Goal: Information Seeking & Learning: Stay updated

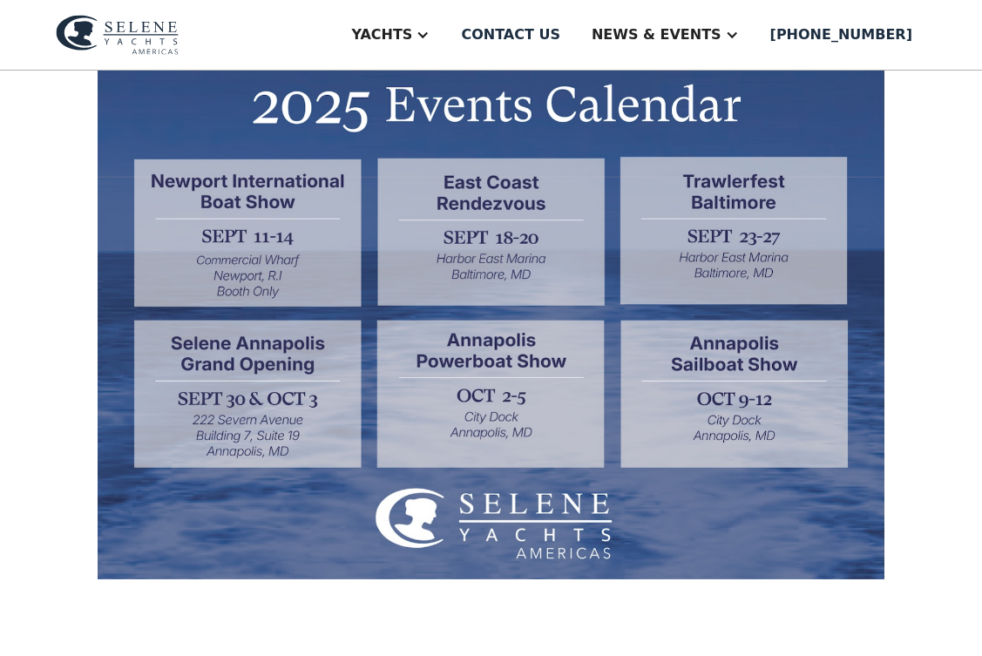
scroll to position [578, 0]
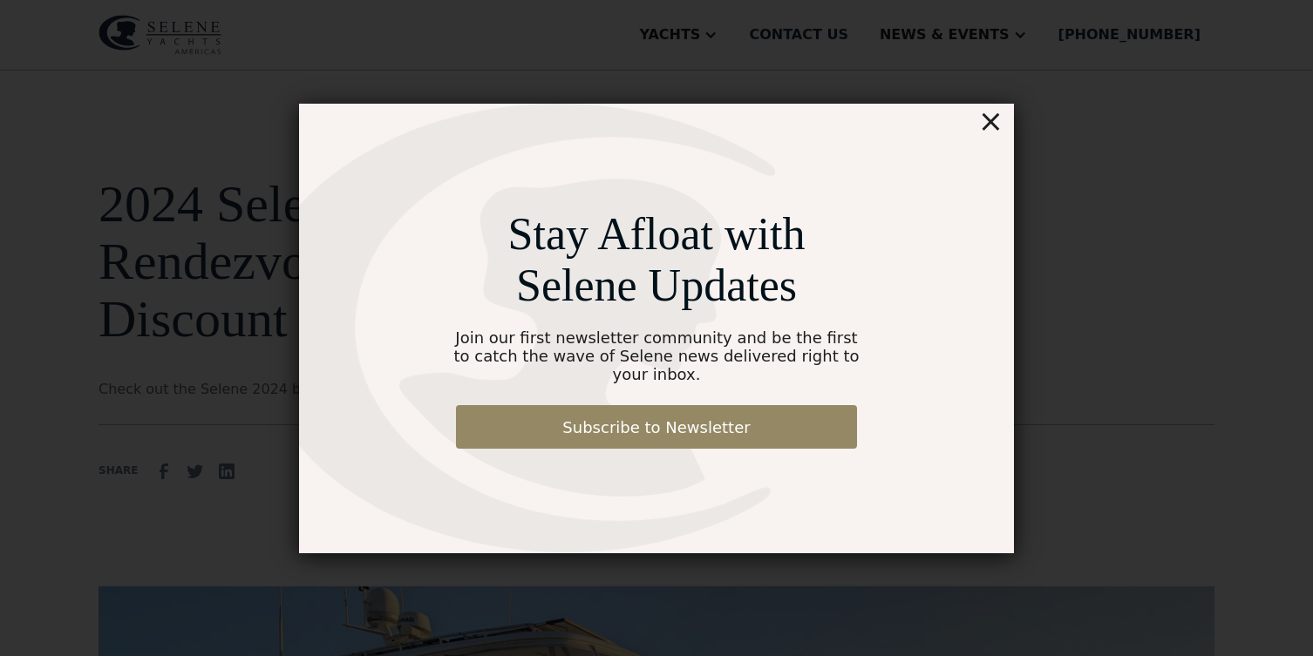
click at [996, 132] on div "×" at bounding box center [990, 121] width 25 height 35
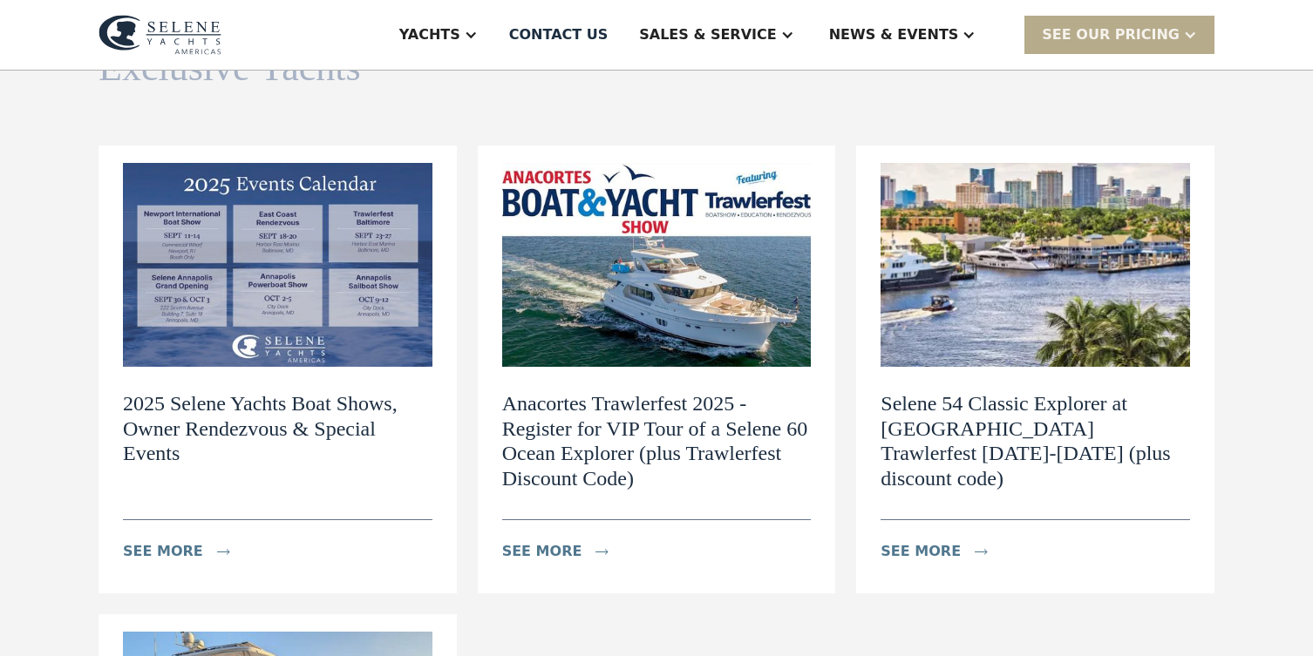
scroll to position [164, 0]
click at [320, 269] on img at bounding box center [277, 264] width 309 height 204
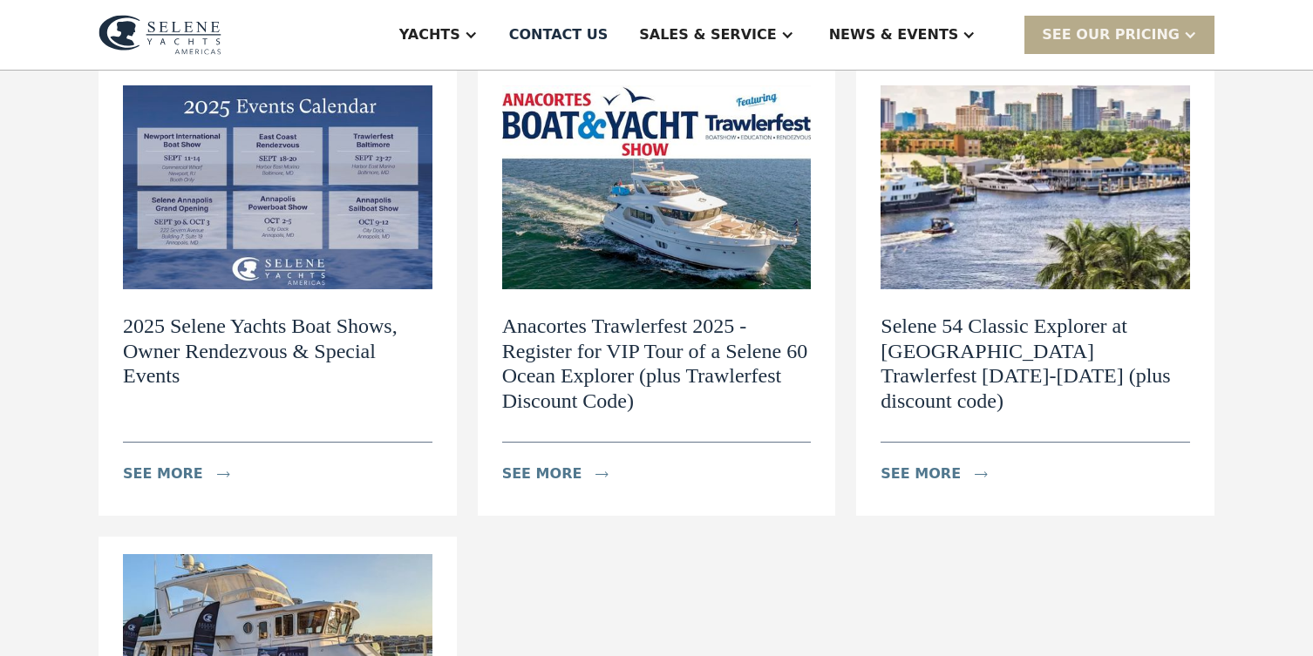
scroll to position [190, 0]
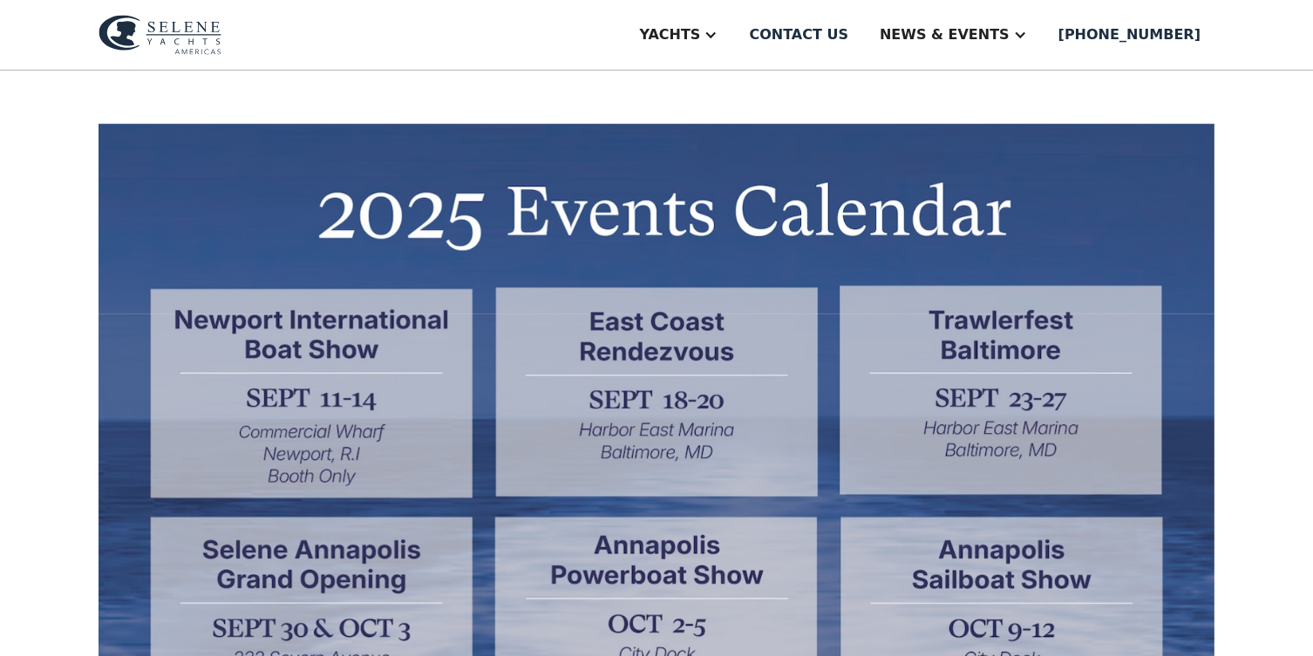
scroll to position [437, 0]
